Goal: Obtain resource: Obtain resource

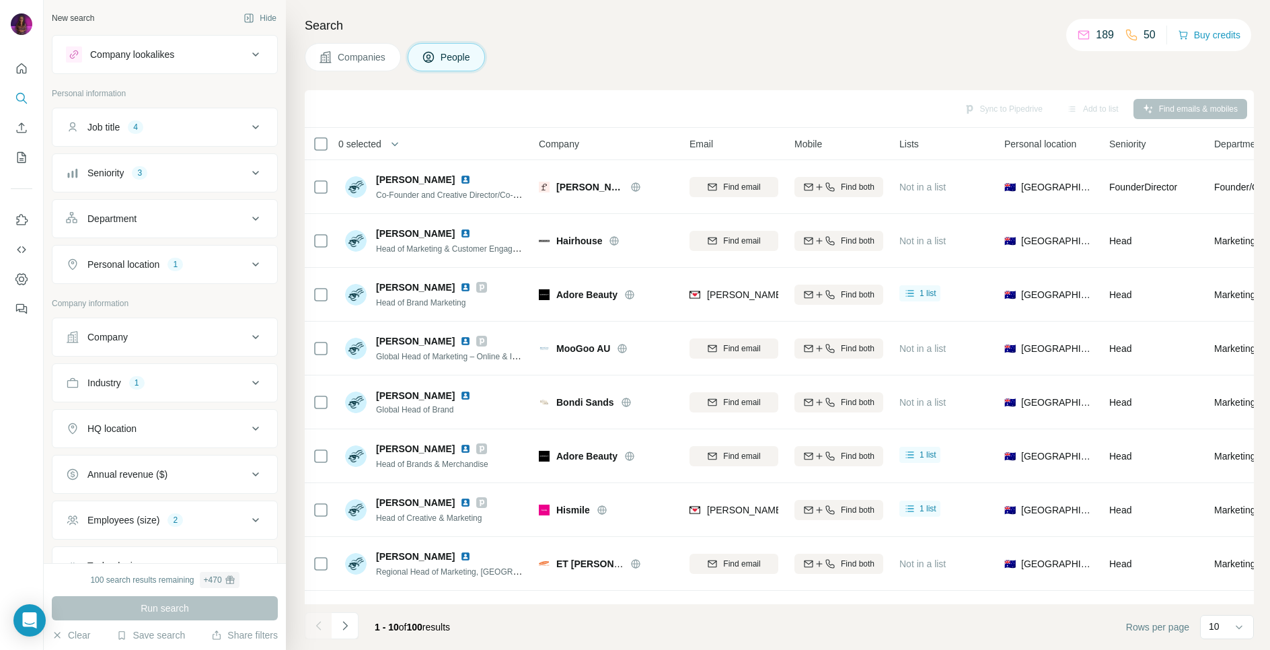
scroll to position [94, 0]
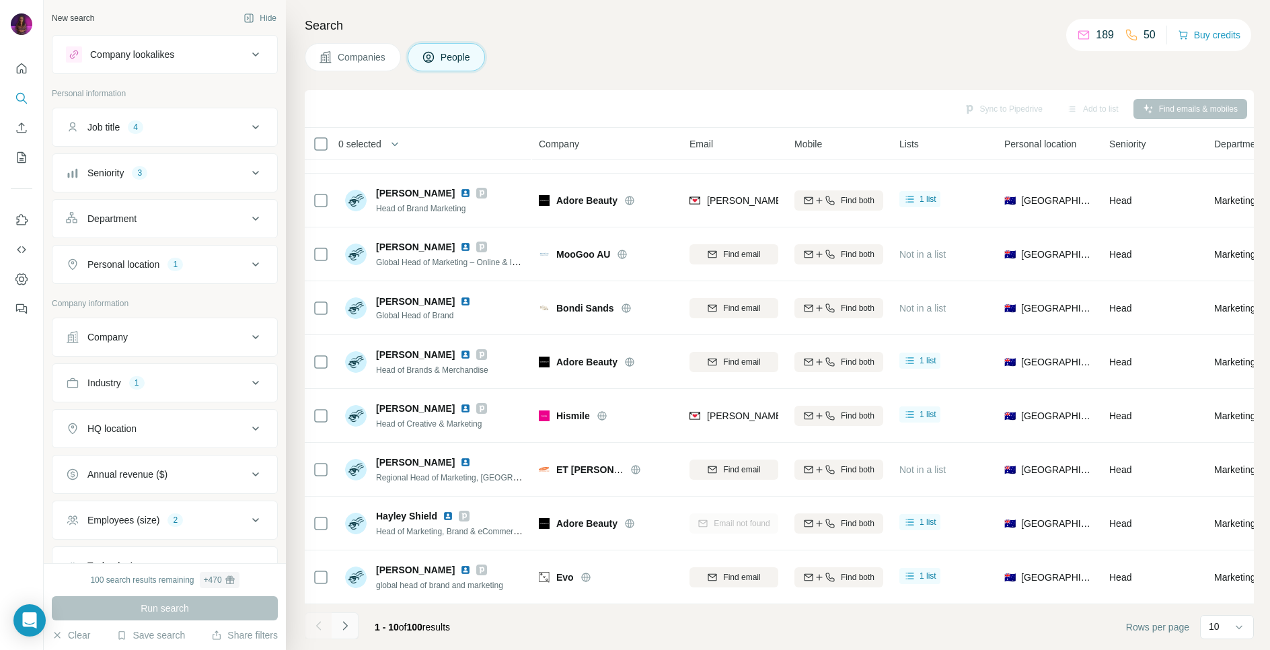
click at [344, 630] on icon "Navigate to next page" at bounding box center [344, 625] width 13 height 13
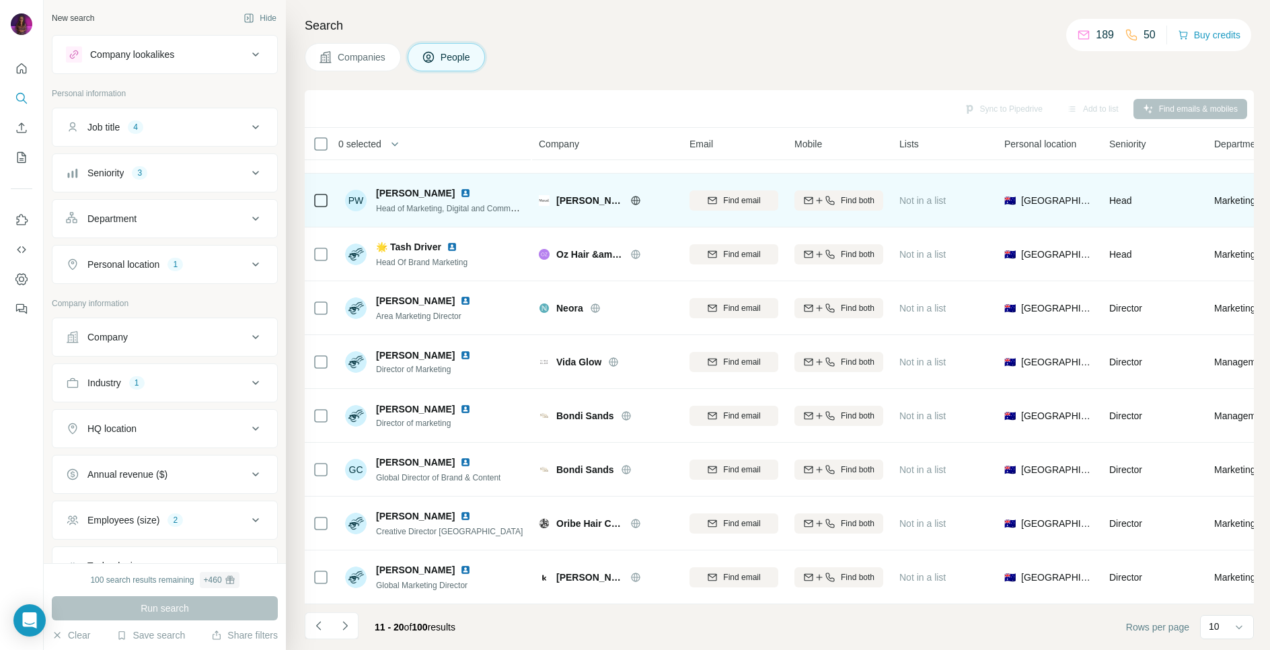
click at [630, 198] on icon at bounding box center [635, 200] width 11 height 11
click at [740, 205] on span "Find email" at bounding box center [741, 200] width 37 height 12
click at [460, 192] on img at bounding box center [465, 193] width 11 height 11
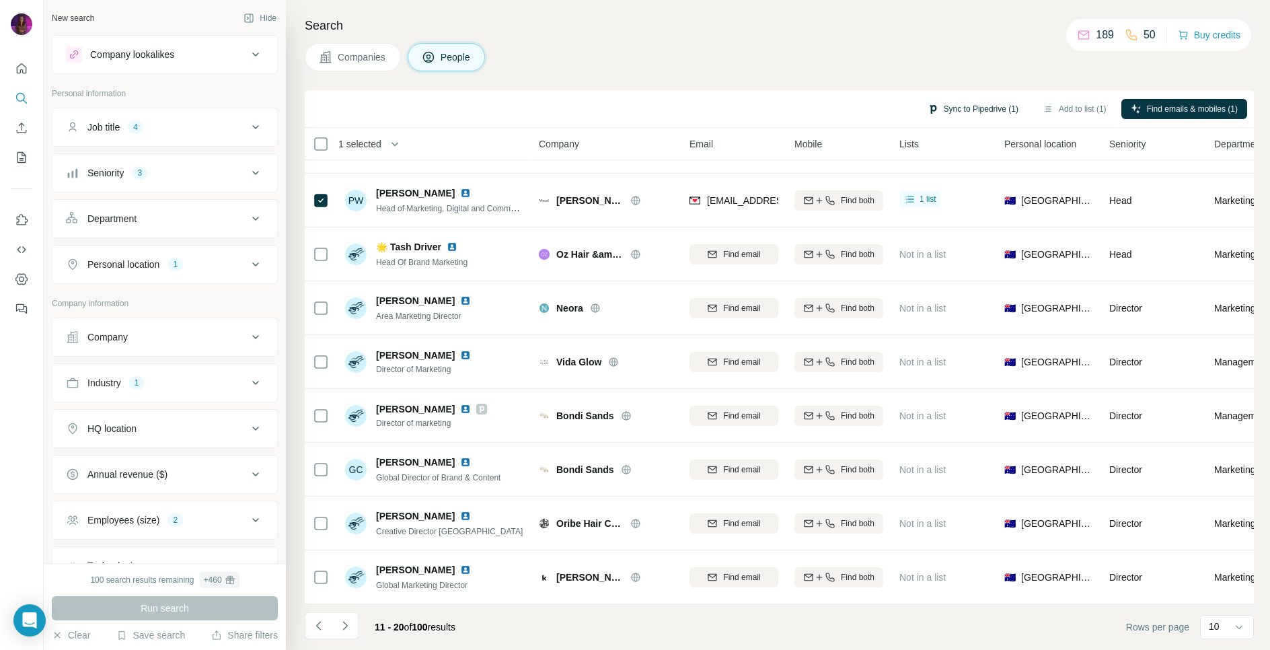
click at [968, 106] on button "Sync to Pipedrive (1)" at bounding box center [973, 109] width 110 height 20
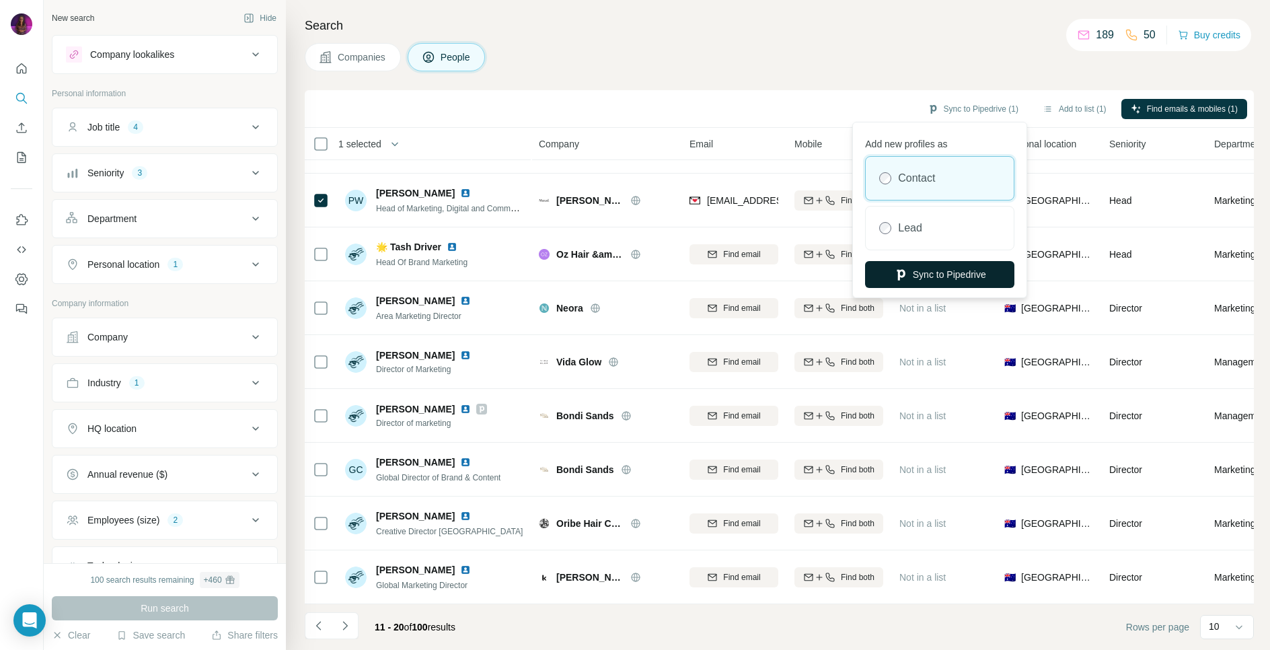
click at [955, 279] on button "Sync to Pipedrive" at bounding box center [939, 274] width 149 height 27
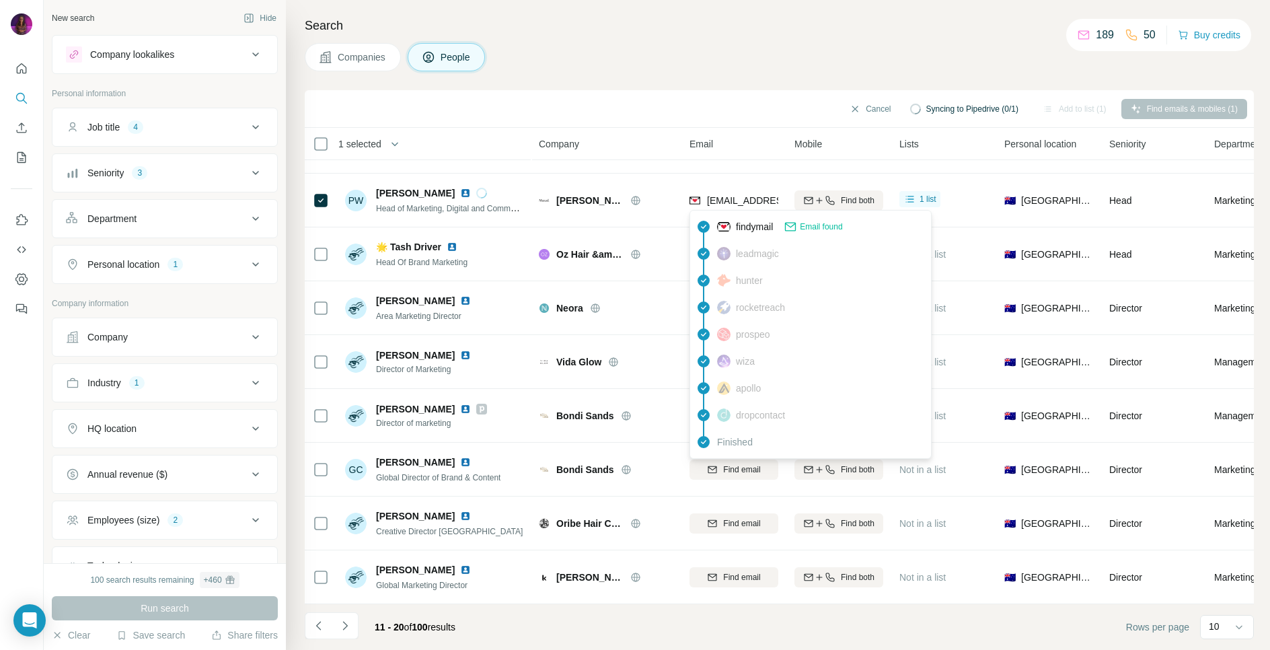
click at [724, 198] on span "[EMAIL_ADDRESS][DOMAIN_NAME]" at bounding box center [786, 200] width 159 height 11
click at [724, 199] on span "[EMAIL_ADDRESS][DOMAIN_NAME]" at bounding box center [786, 200] width 159 height 11
copy tr "[EMAIL_ADDRESS][DOMAIN_NAME]"
